Goal: Find specific page/section: Find specific page/section

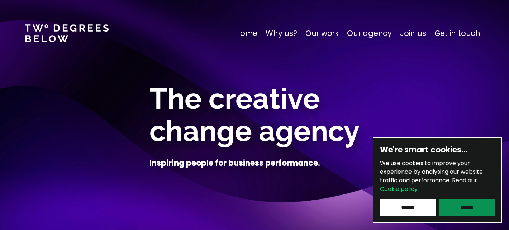
click at [463, 213] on input "******" at bounding box center [467, 207] width 56 height 17
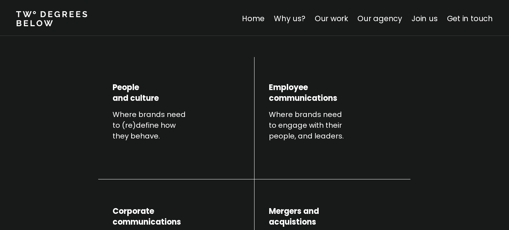
scroll to position [286, 0]
click at [341, 17] on link "Our work" at bounding box center [331, 17] width 33 height 10
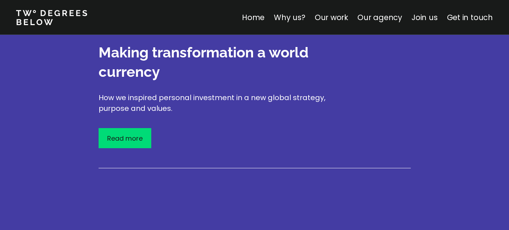
scroll to position [1288, 0]
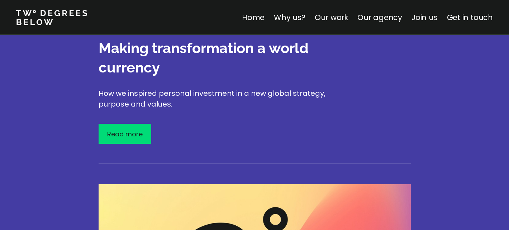
click at [431, 17] on link "Join us" at bounding box center [425, 17] width 26 height 10
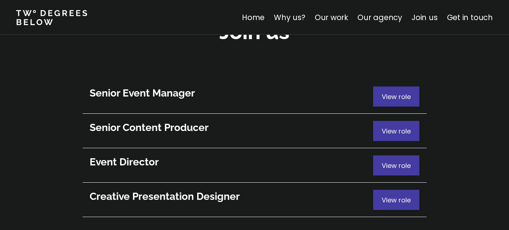
scroll to position [3943, 0]
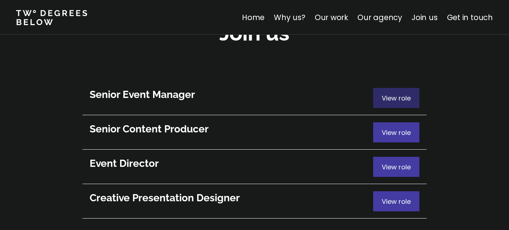
click at [394, 88] on div "View role" at bounding box center [396, 98] width 46 height 20
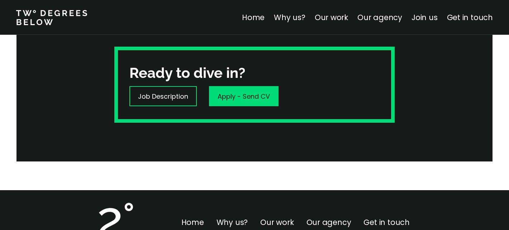
scroll to position [227, 0]
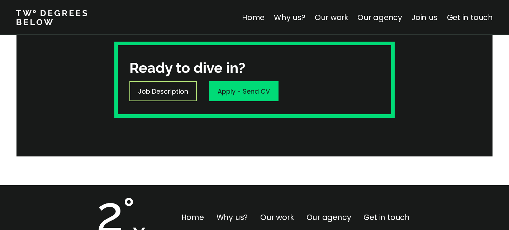
click at [165, 91] on p "Job Description" at bounding box center [163, 91] width 50 height 10
